Goal: Find specific page/section: Find specific page/section

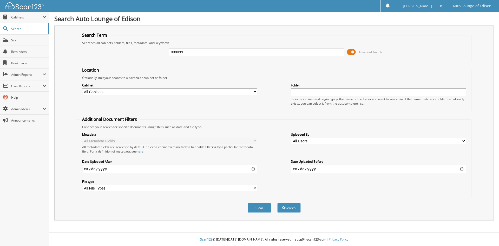
type input "008099"
click at [169, 91] on select "All Cabinets A1 CAR DEALS ACCOUNTS PAYABLE COMPANY DOCS PARTS SERVICE RO TIME S…" at bounding box center [169, 91] width 175 height 6
select select "42421"
click at [82, 88] on select "All Cabinets A1 CAR DEALS ACCOUNTS PAYABLE COMPANY DOCS PARTS SERVICE RO TIME S…" at bounding box center [169, 91] width 175 height 6
click at [284, 207] on span "submit" at bounding box center [283, 207] width 3 height 3
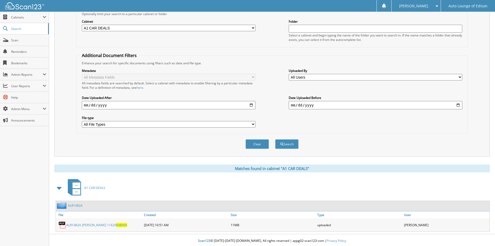
scroll to position [65, 0]
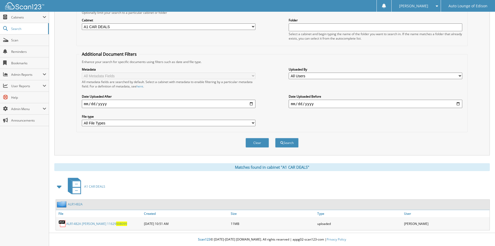
click at [76, 204] on link "ALR1482A" at bounding box center [75, 204] width 15 height 4
